Goal: Find specific page/section: Find specific page/section

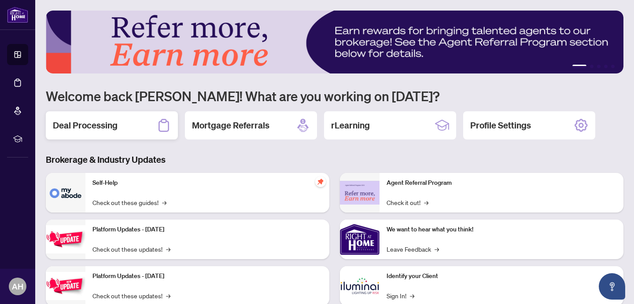
click at [93, 128] on h2 "Deal Processing" at bounding box center [85, 125] width 65 height 12
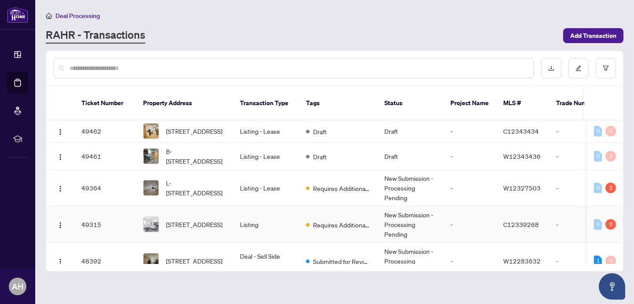
scroll to position [0, 0]
